Goal: Task Accomplishment & Management: Complete application form

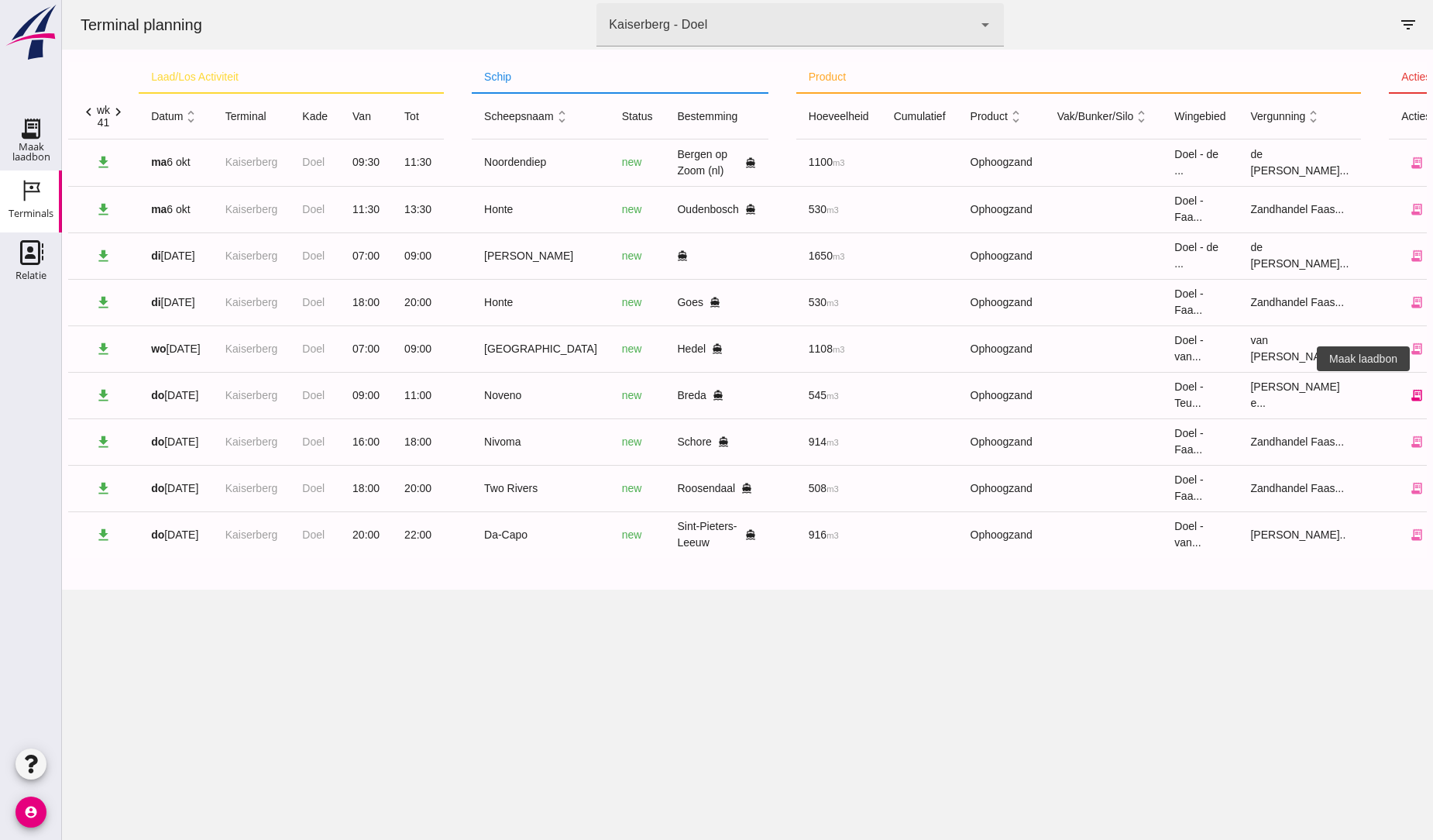
click at [1410, 397] on icon "receipt_long" at bounding box center [1417, 395] width 14 height 14
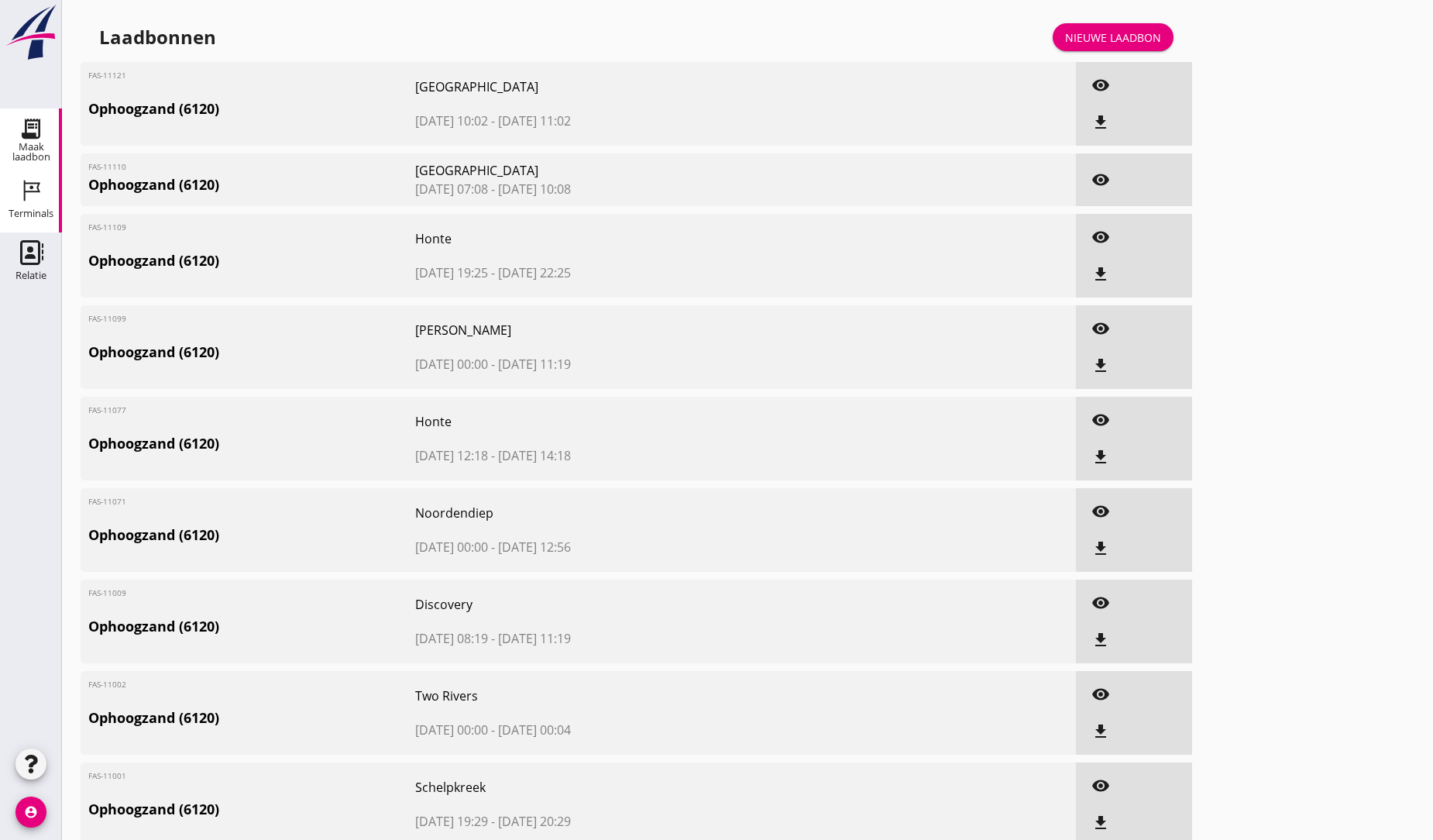
click at [33, 186] on icon "Terminals" at bounding box center [32, 191] width 25 height 25
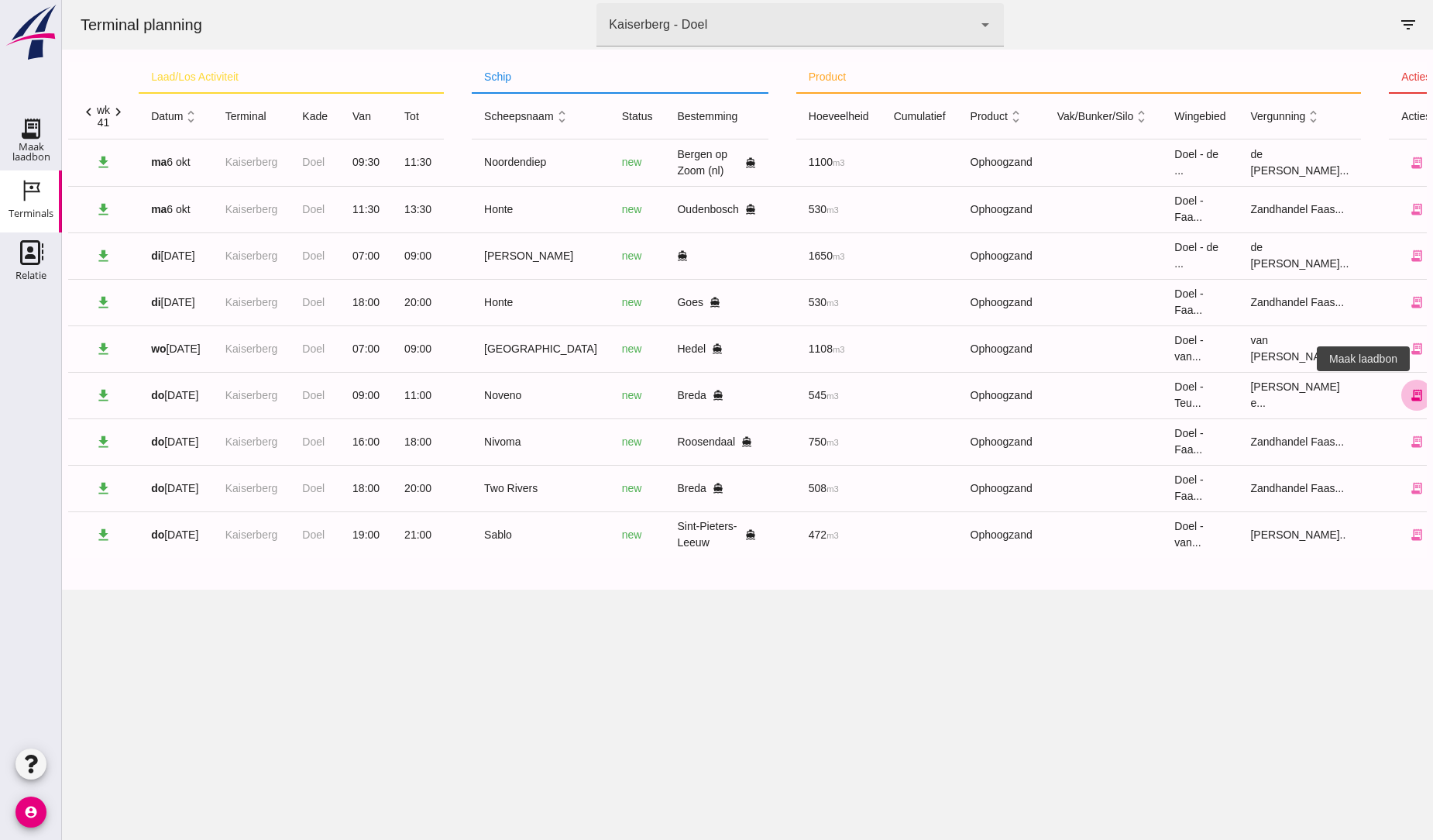
click at [1410, 393] on icon "receipt_long" at bounding box center [1417, 395] width 14 height 14
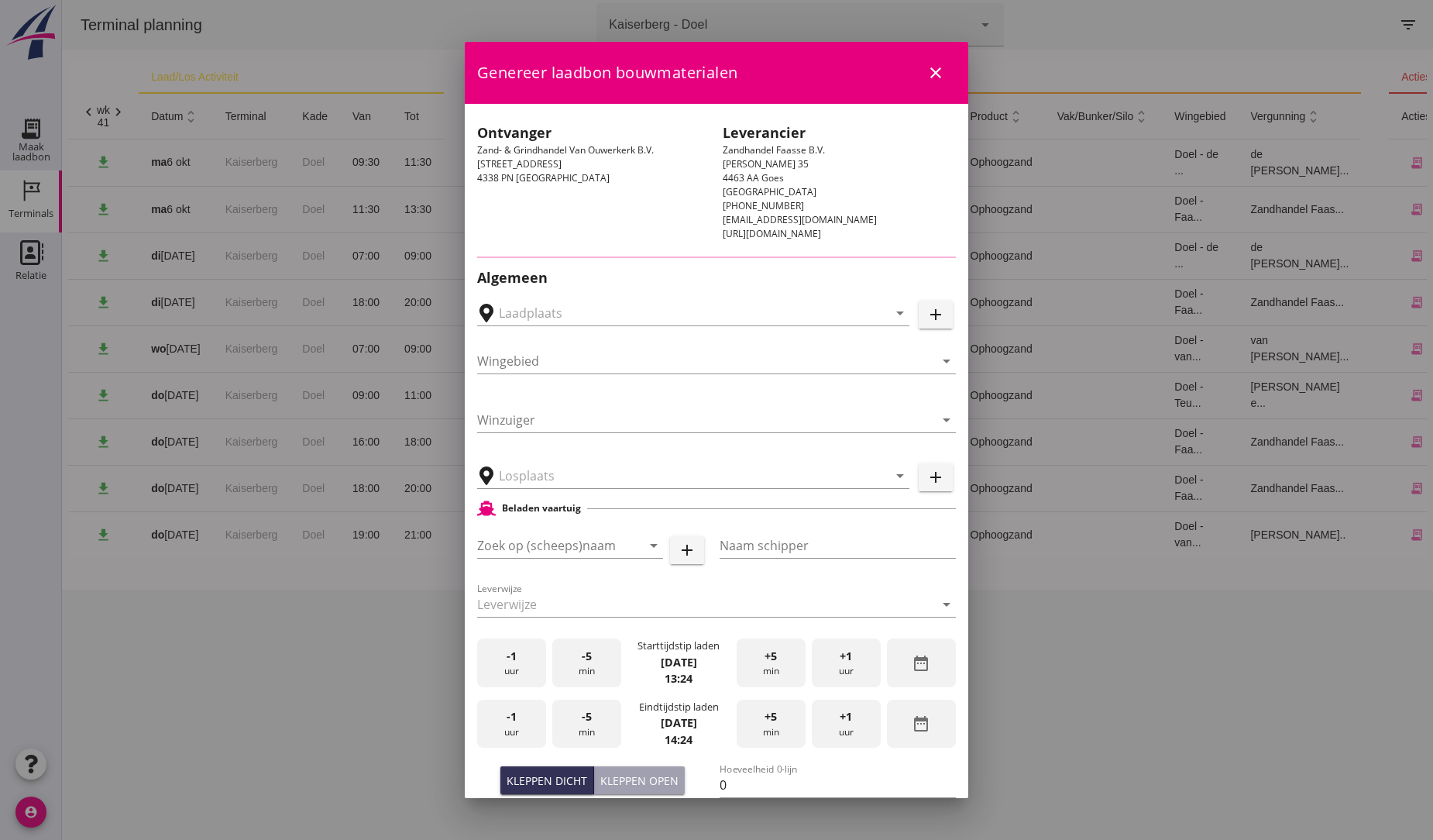
type input "Verhoeven B.V., Breda"
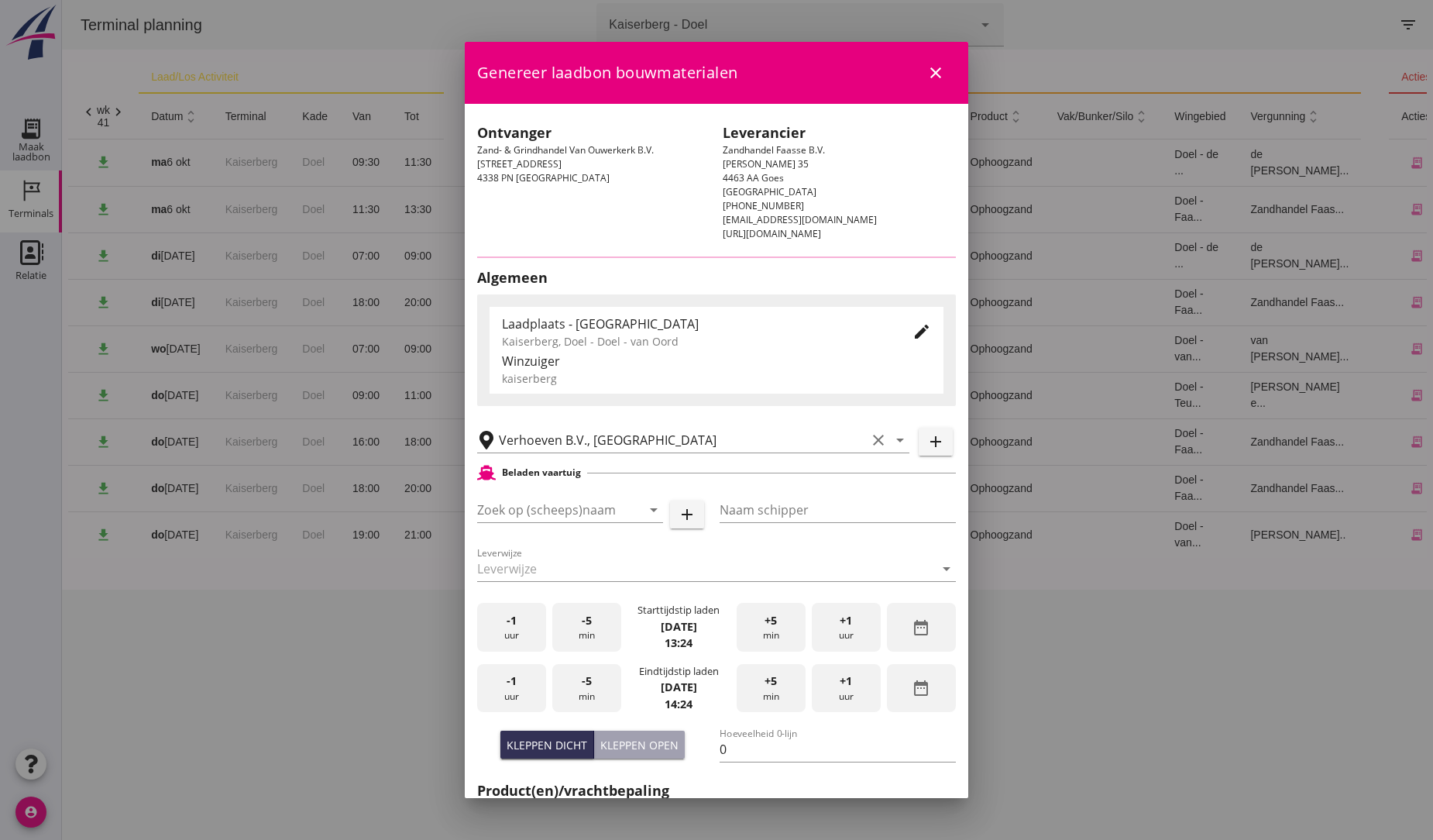
type input "Noveno"
type input "B. Kuup"
type input "545"
type input "Ophoogzand (6120)"
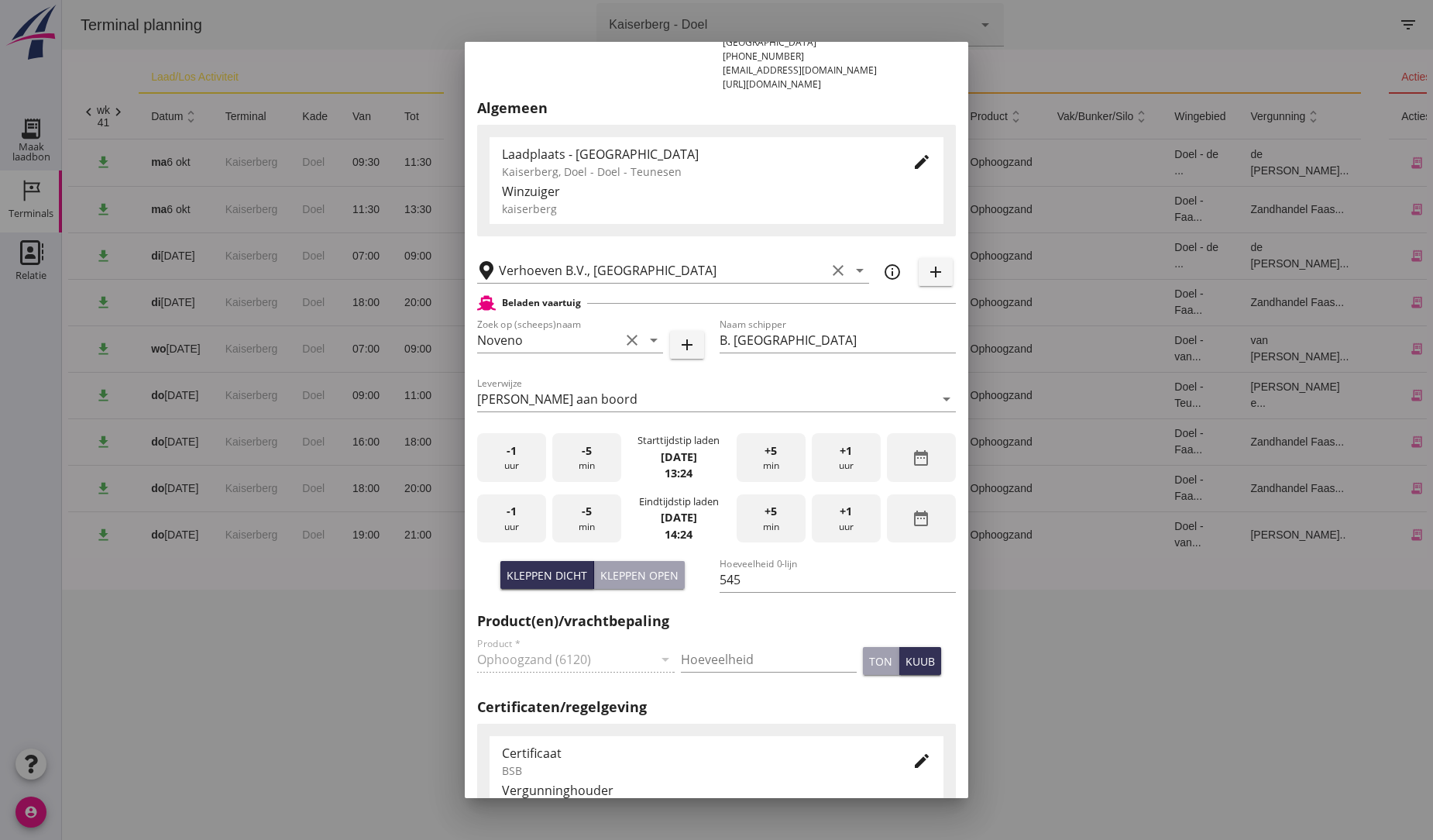
scroll to position [172, 0]
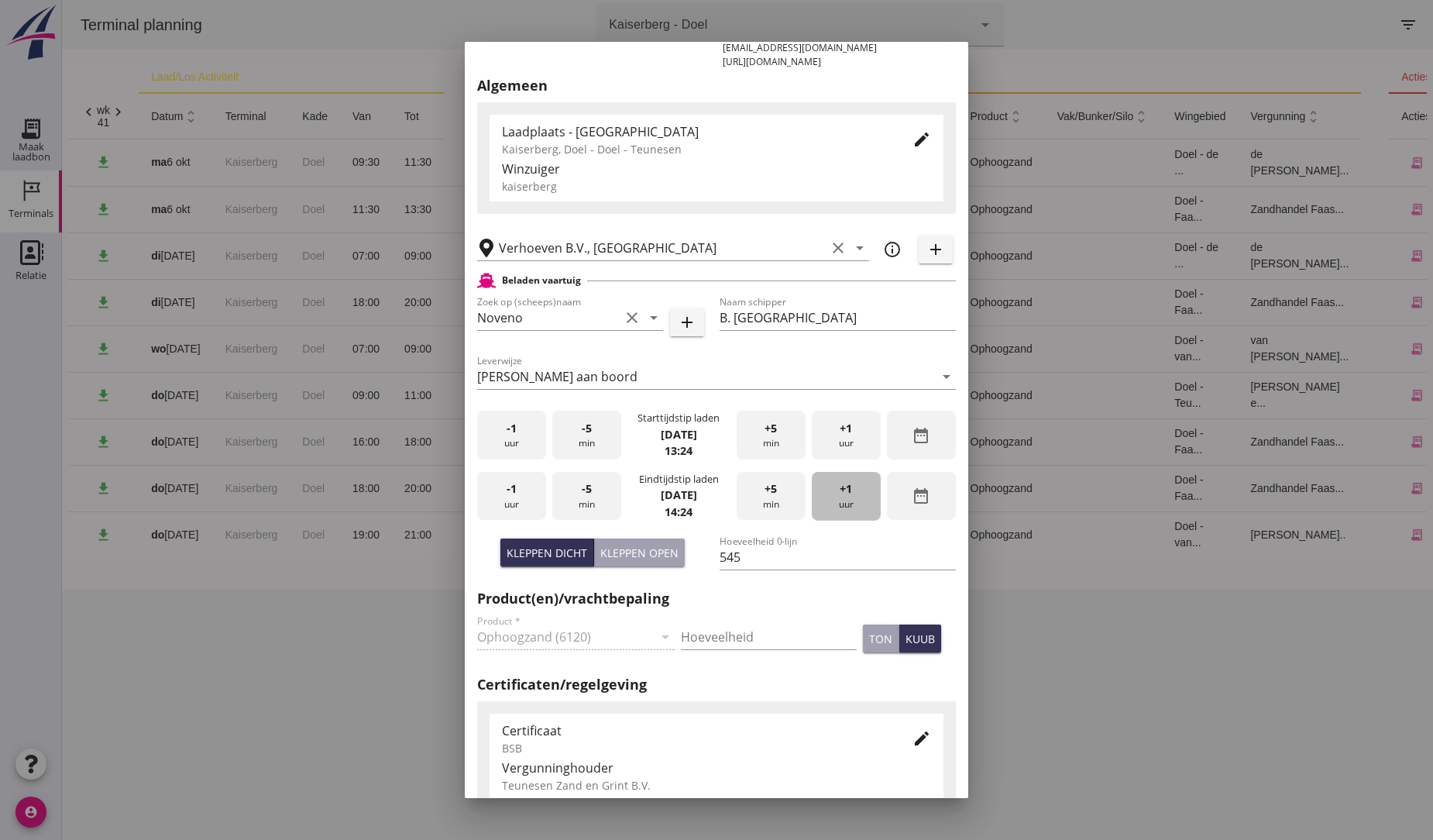
click at [840, 485] on span "+1" at bounding box center [846, 488] width 13 height 17
click at [509, 492] on span "-1" at bounding box center [511, 488] width 10 height 17
click at [510, 433] on span "-1" at bounding box center [511, 428] width 10 height 17
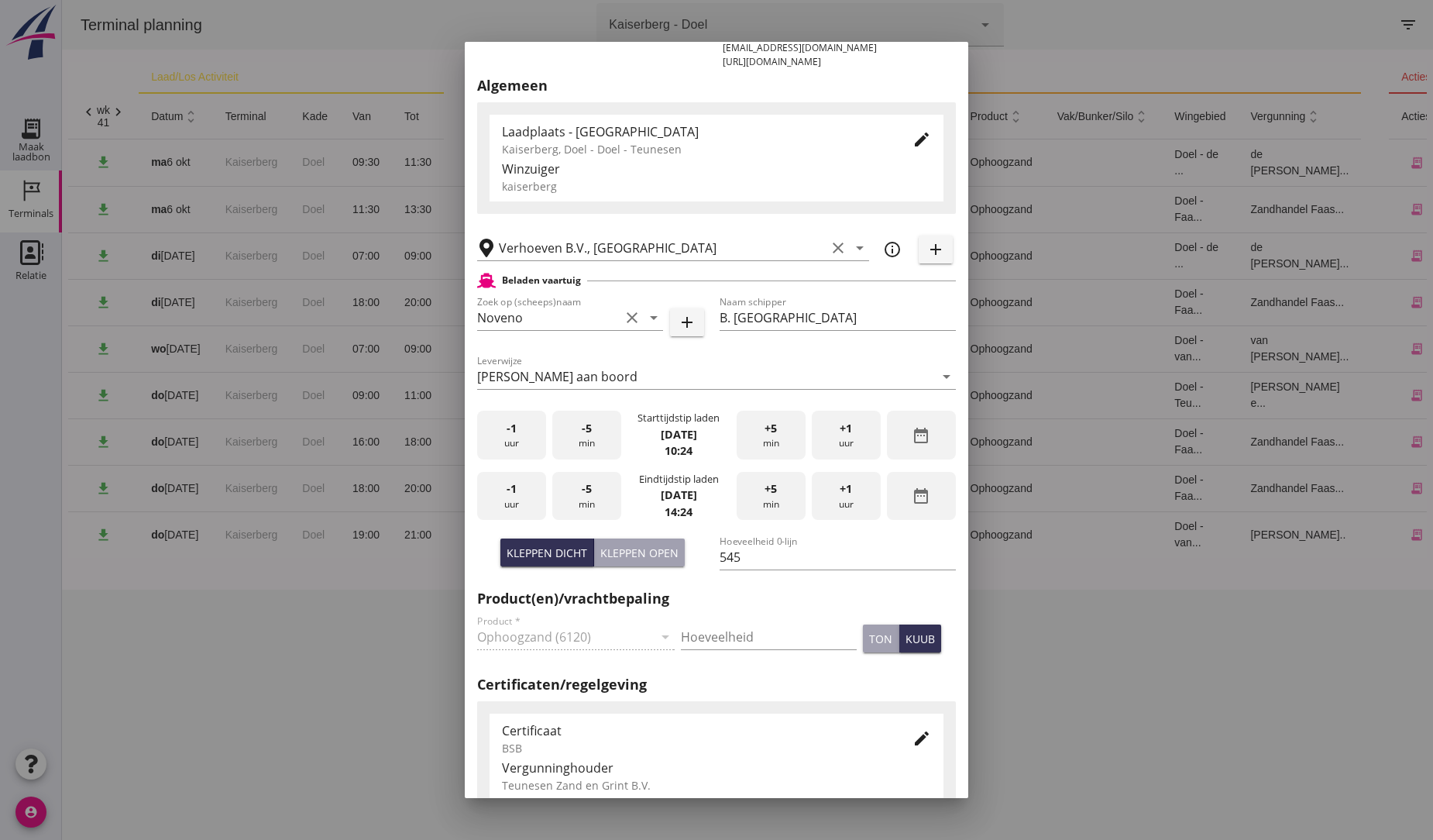
click at [512, 493] on span "-1" at bounding box center [511, 488] width 10 height 17
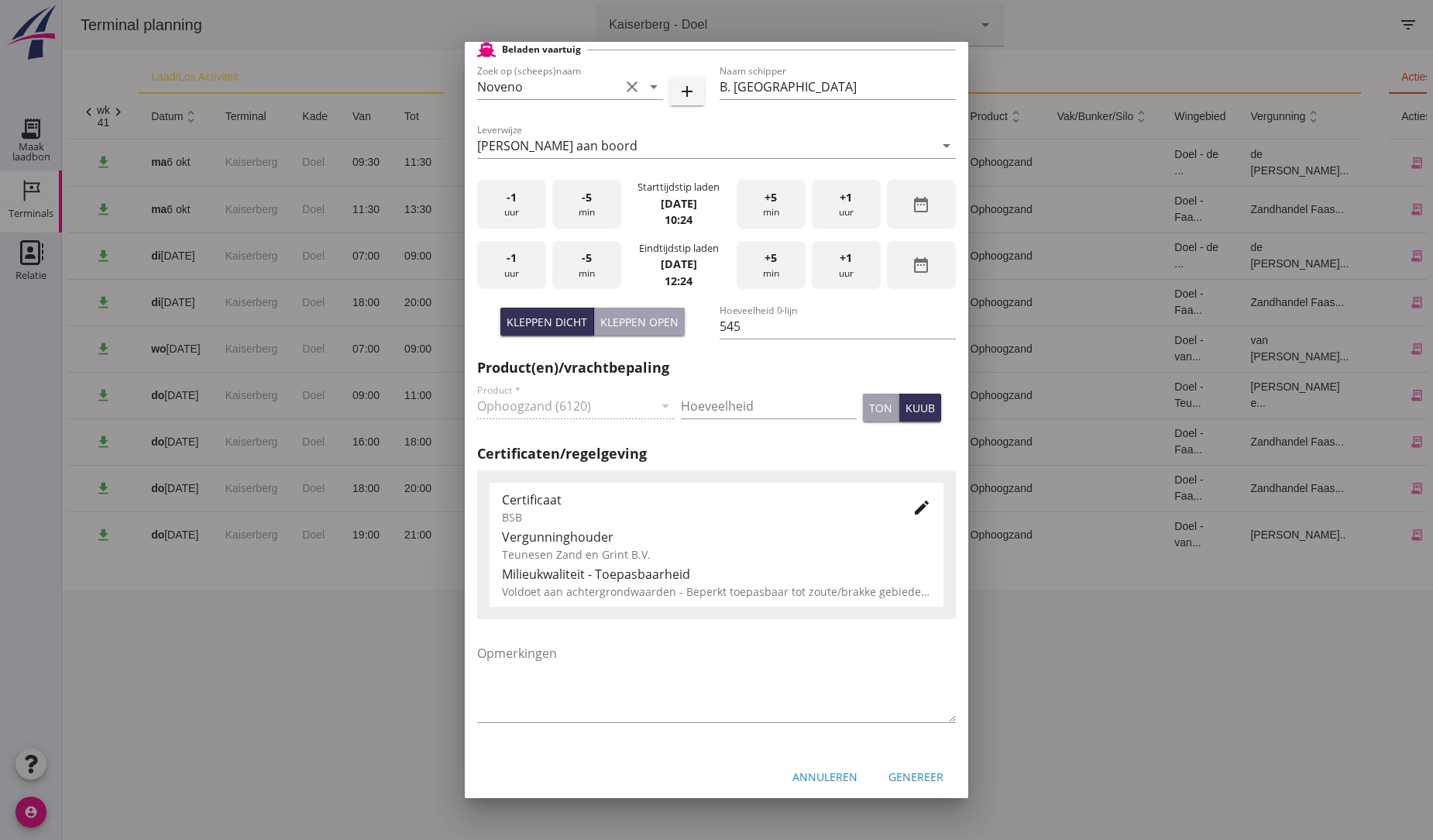
scroll to position [411, 0]
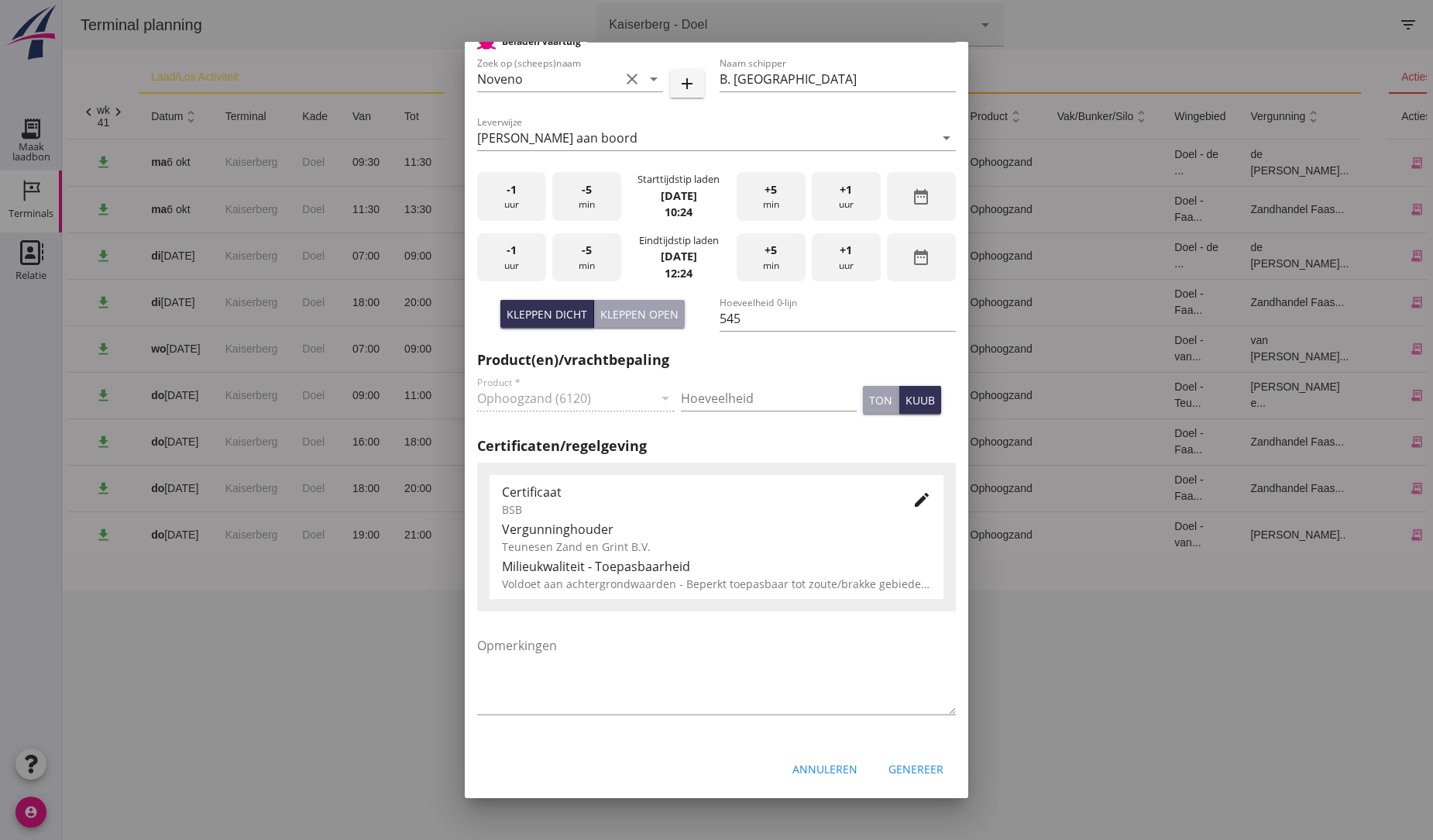
click at [917, 768] on div "Genereer" at bounding box center [916, 769] width 55 height 16
